Goal: Task Accomplishment & Management: Use online tool/utility

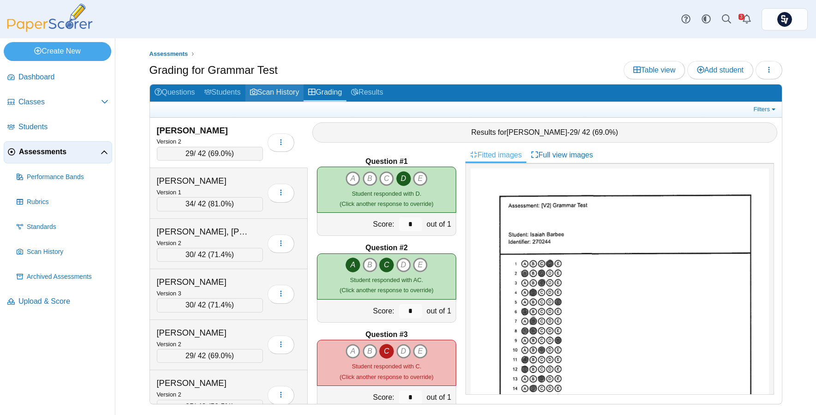
click at [276, 88] on link "Scan History" at bounding box center [274, 92] width 59 height 17
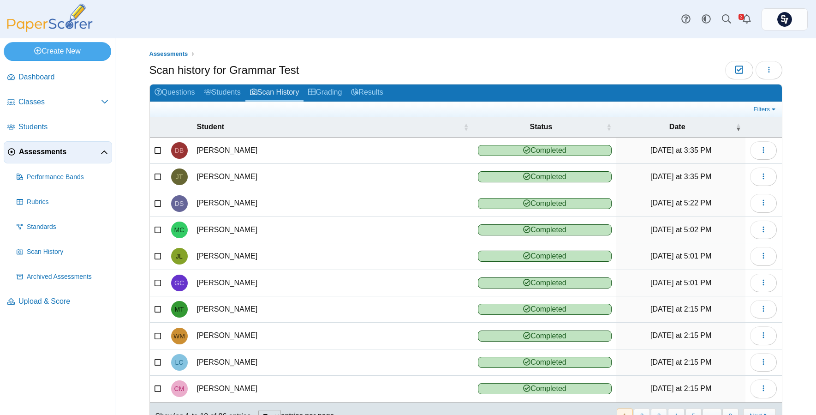
click at [54, 147] on span "Assessments" at bounding box center [60, 152] width 82 height 10
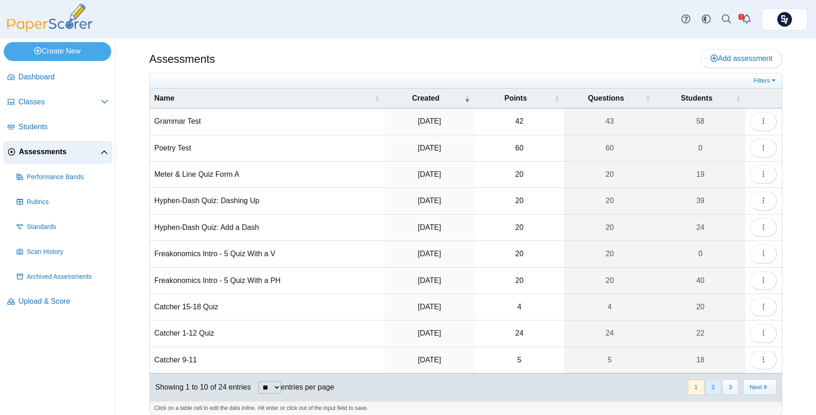
click at [705, 387] on button "2" at bounding box center [713, 386] width 16 height 15
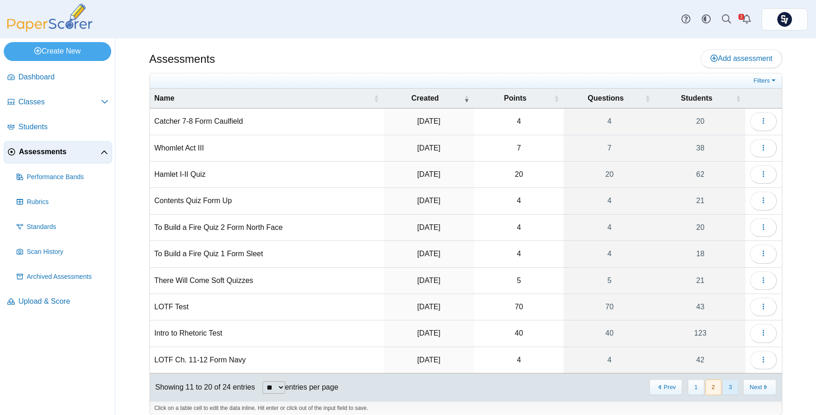
click at [731, 390] on button "3" at bounding box center [730, 386] width 16 height 15
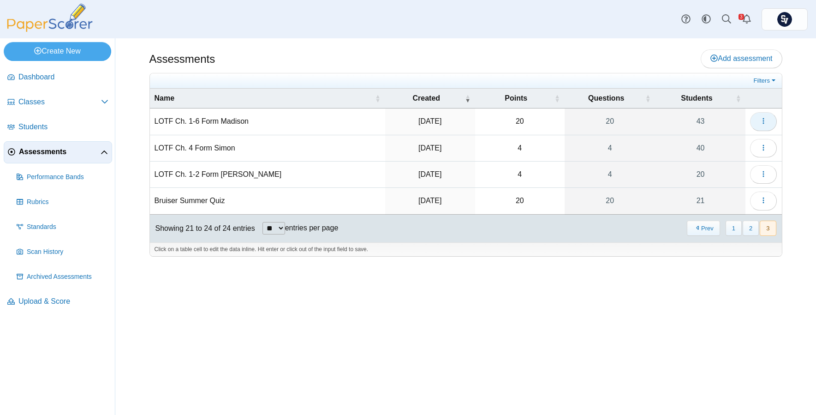
click at [767, 124] on button "button" at bounding box center [763, 121] width 27 height 18
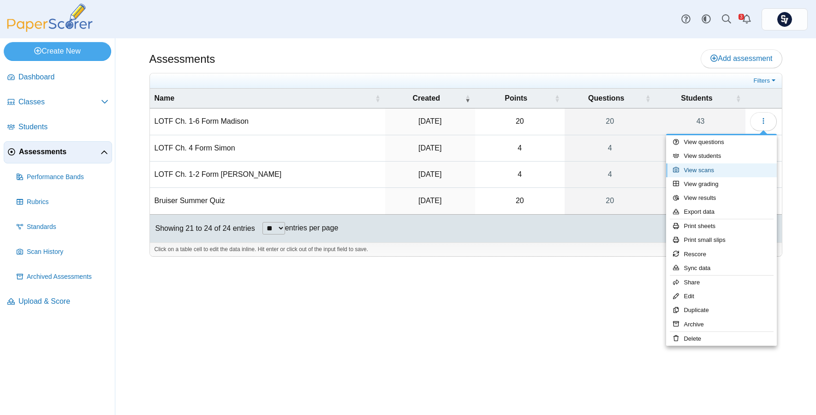
click at [725, 172] on link "View scans" at bounding box center [721, 170] width 111 height 14
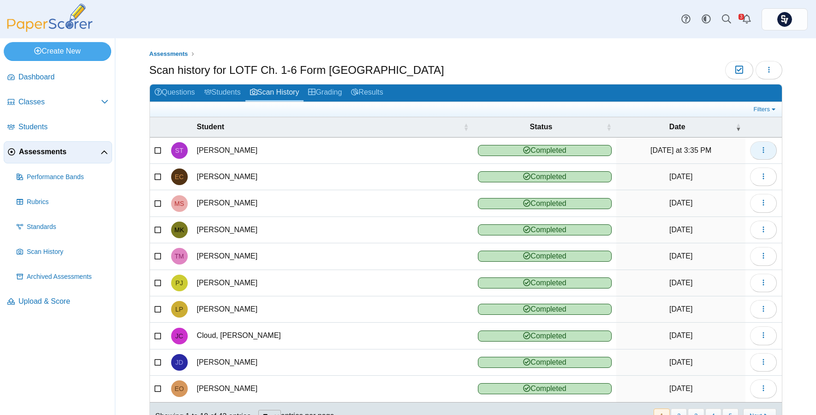
click at [760, 151] on icon "button" at bounding box center [763, 149] width 7 height 7
click at [321, 92] on link "Grading" at bounding box center [324, 92] width 43 height 17
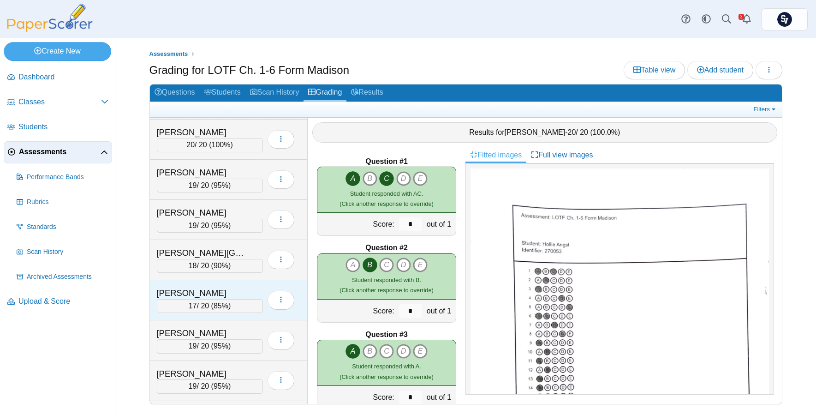
scroll to position [1442, 0]
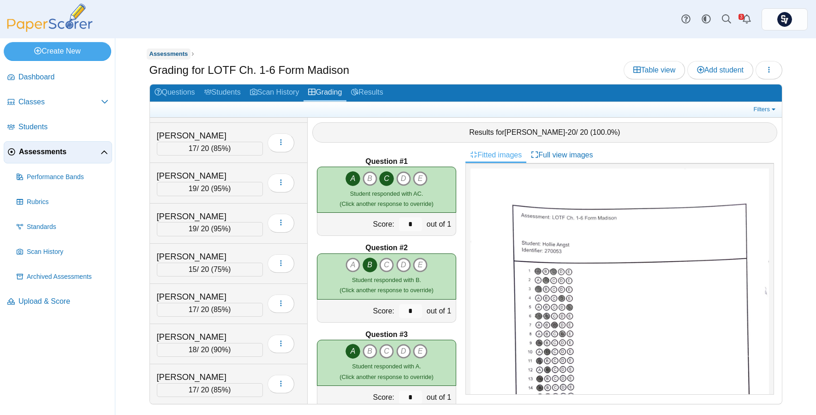
click at [164, 54] on span "Assessments" at bounding box center [168, 53] width 39 height 7
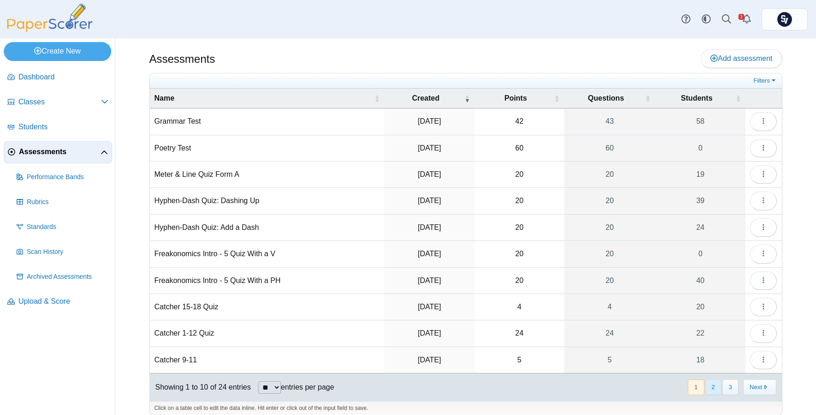
click at [707, 389] on button "2" at bounding box center [713, 386] width 16 height 15
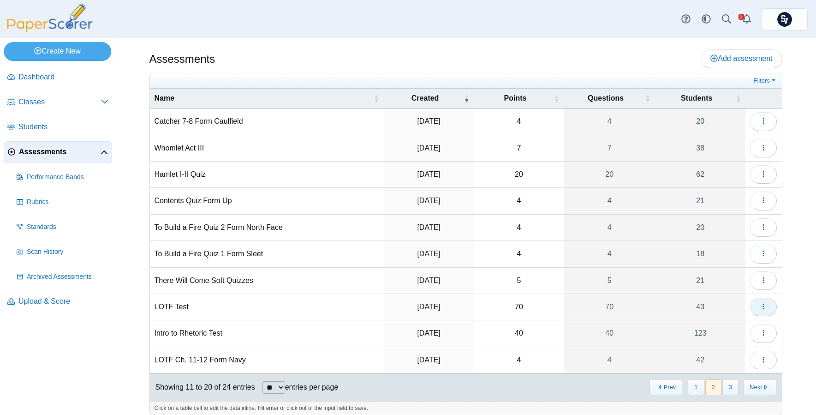
click at [760, 307] on icon "button" at bounding box center [763, 306] width 7 height 7
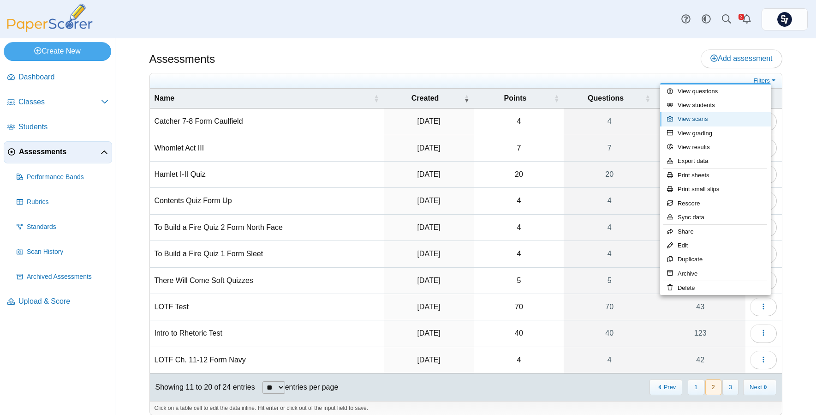
click at [712, 118] on link "View scans" at bounding box center [715, 119] width 111 height 14
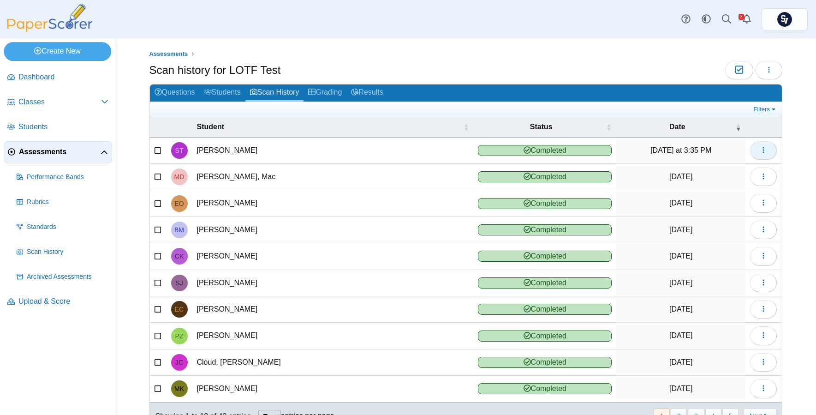
click at [762, 154] on button "button" at bounding box center [763, 150] width 27 height 18
drag, startPoint x: 749, startPoint y: 163, endPoint x: 748, endPoint y: 172, distance: 8.8
click at [748, 172] on div "View scanned test Reassign scanned test Delete scanned test" at bounding box center [715, 184] width 111 height 43
click at [732, 173] on link "View scanned test" at bounding box center [715, 171] width 111 height 14
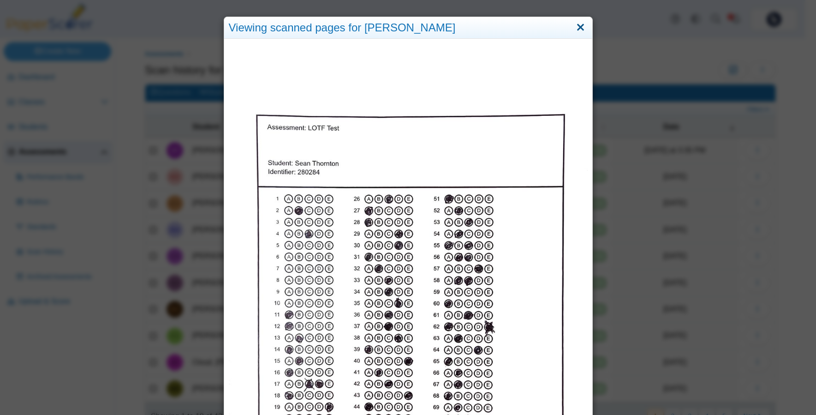
click at [582, 26] on link "Close" at bounding box center [580, 28] width 14 height 16
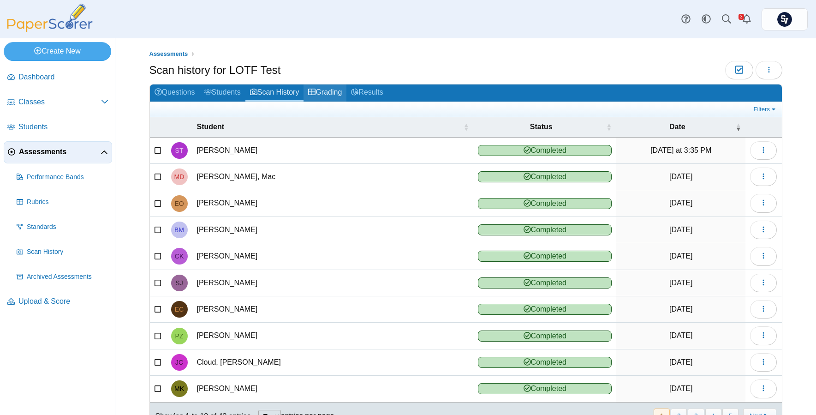
click at [334, 94] on link "Grading" at bounding box center [324, 92] width 43 height 17
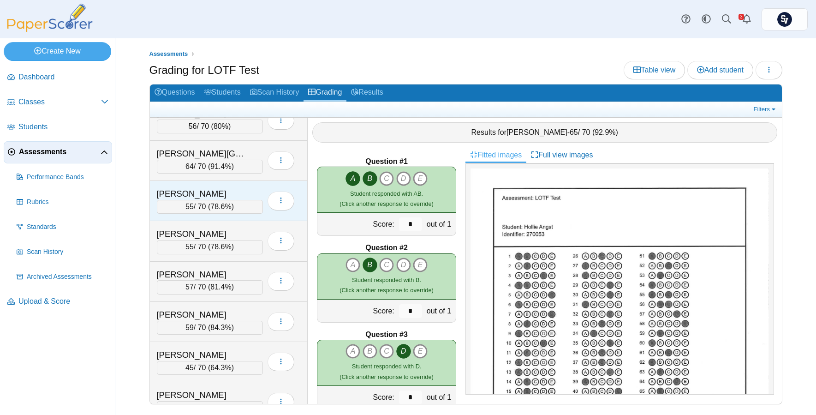
scroll to position [1442, 0]
